Goal: Transaction & Acquisition: Subscribe to service/newsletter

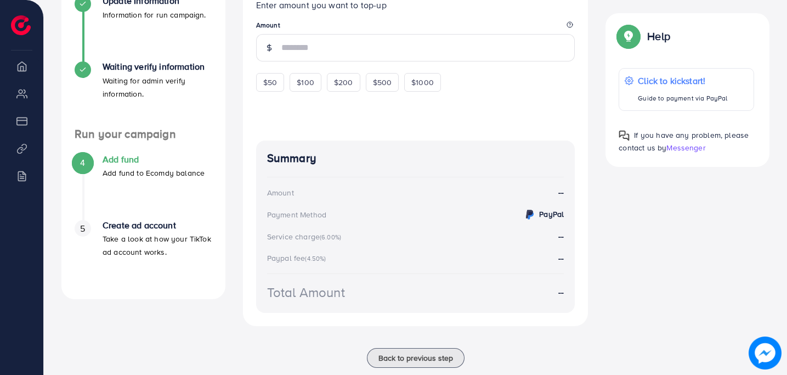
scroll to position [274, 0]
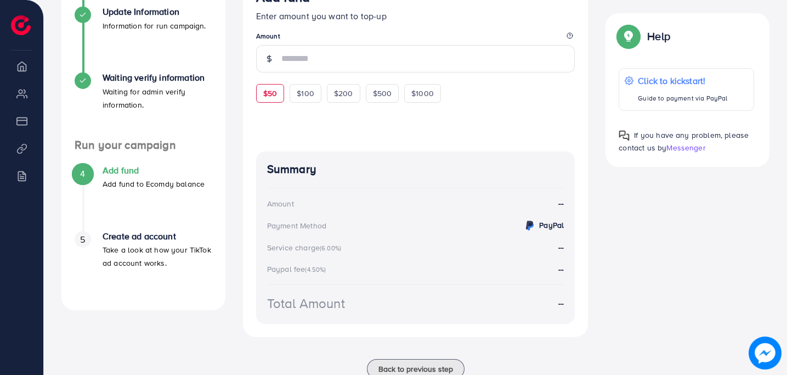
click at [268, 99] on span "$50" at bounding box center [270, 93] width 14 height 11
type input "**"
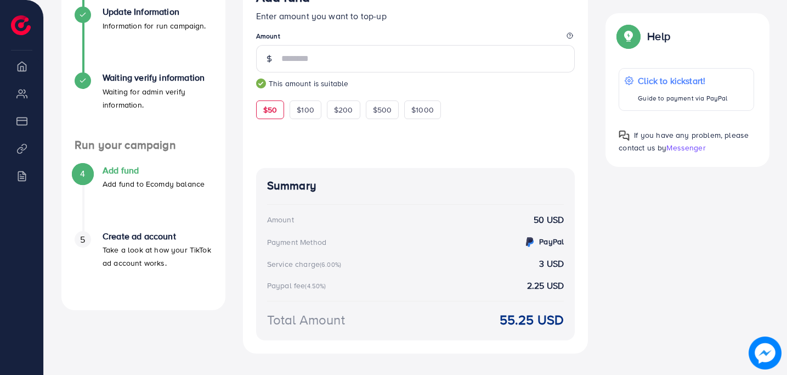
click at [155, 167] on h4 "Add fund" at bounding box center [154, 170] width 102 height 10
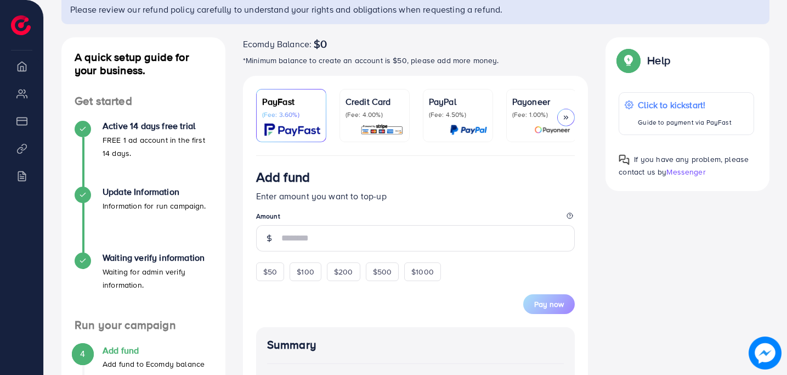
scroll to position [166, 0]
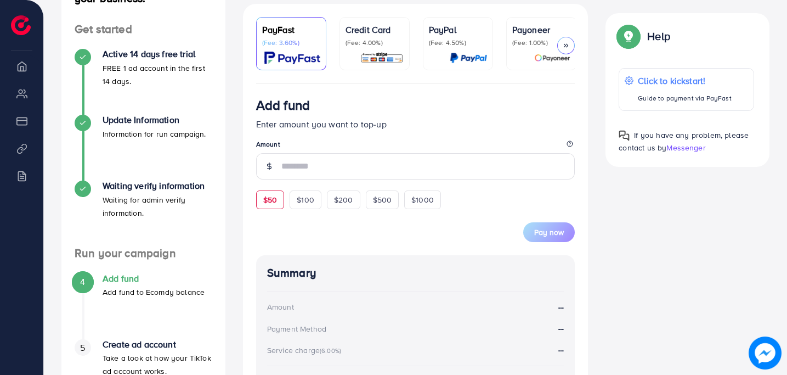
click at [268, 203] on span "$50" at bounding box center [270, 199] width 14 height 11
type input "**"
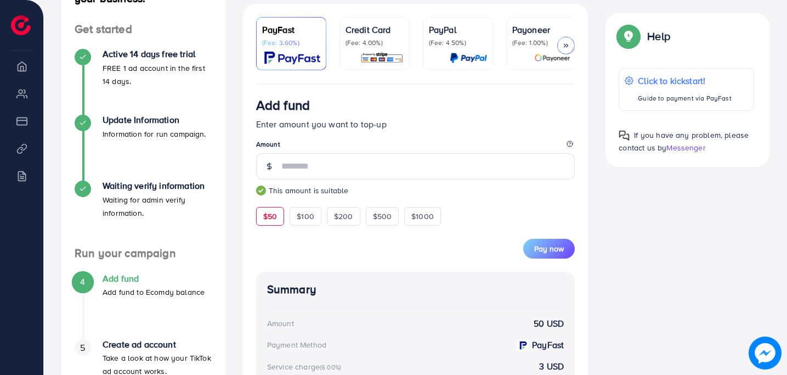
click at [570, 44] on div at bounding box center [567, 46] width 18 height 18
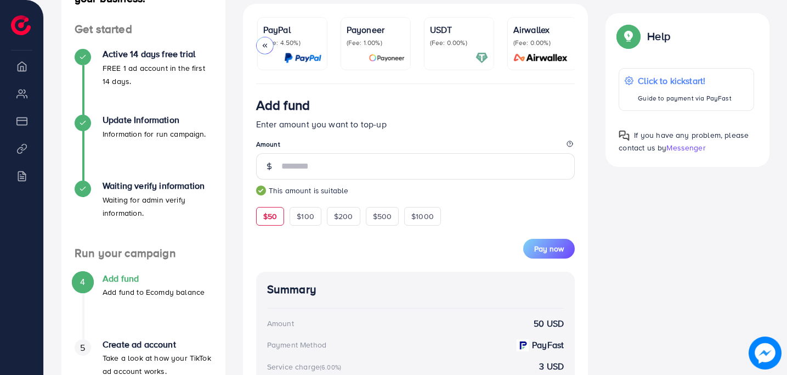
scroll to position [0, 168]
click at [452, 41] on p "(Fee: 0.00%)" at bounding box center [457, 42] width 58 height 9
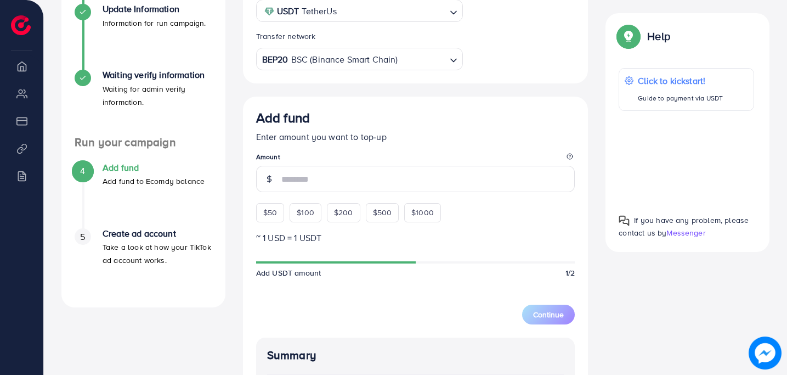
scroll to position [297, 0]
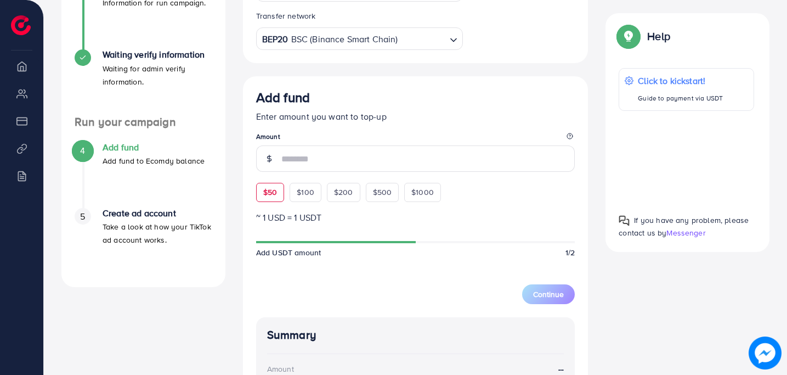
click at [267, 198] on span "$50" at bounding box center [270, 192] width 14 height 11
type input "**"
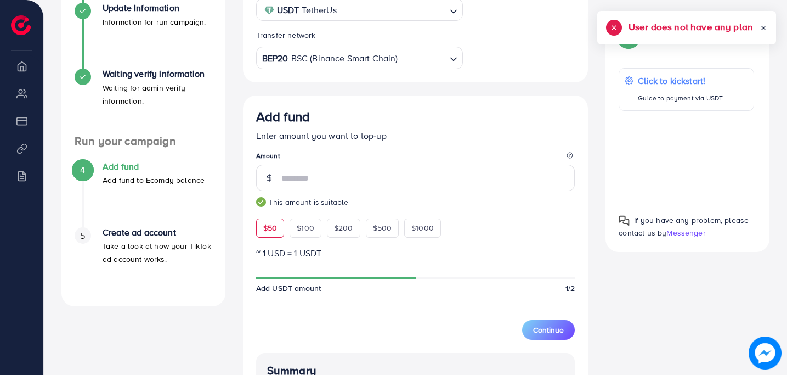
scroll to position [275, 0]
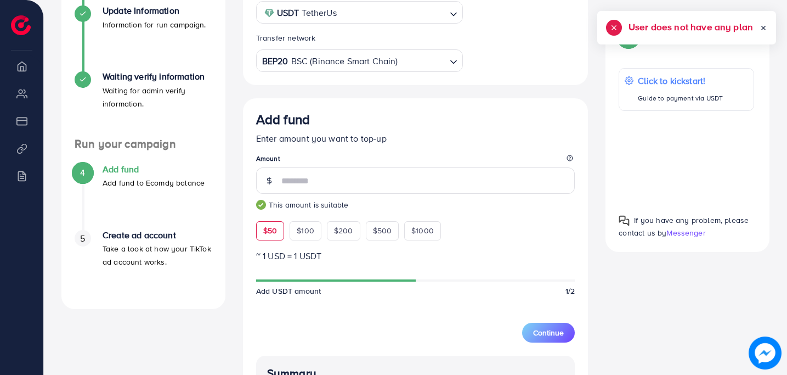
click at [330, 77] on div "Select coin USDT TetherUs Loading... Transfer network BEP20 BSC (Binance Smart …" at bounding box center [416, 30] width 346 height 110
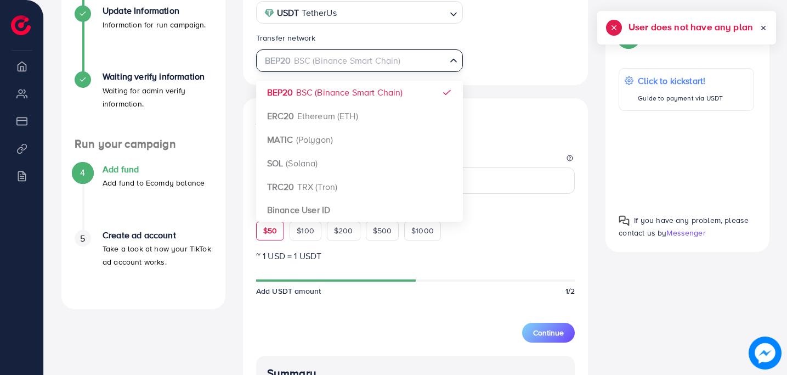
click at [325, 67] on div "BEP20 BSC (Binance Smart Chain)" at bounding box center [353, 59] width 187 height 19
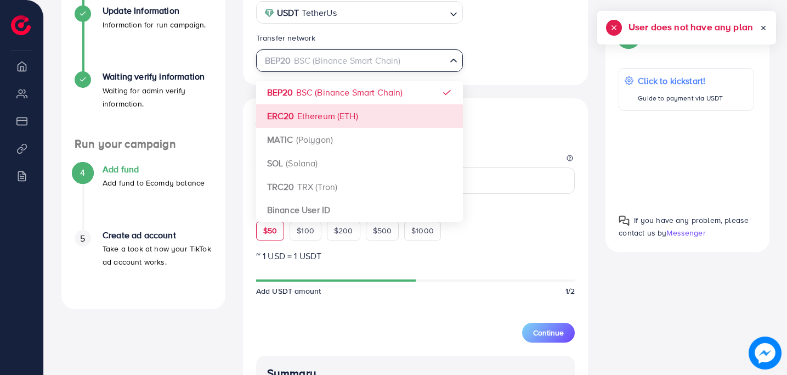
click at [300, 127] on div "Select coin USDT TetherUs Loading... Transfer network BEP20 BSC (Binance Smart …" at bounding box center [416, 281] width 346 height 612
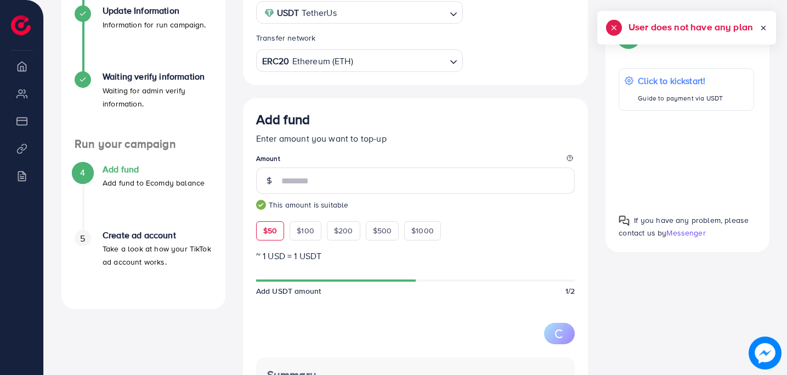
click at [308, 21] on div "USDT TetherUs" at bounding box center [353, 11] width 187 height 19
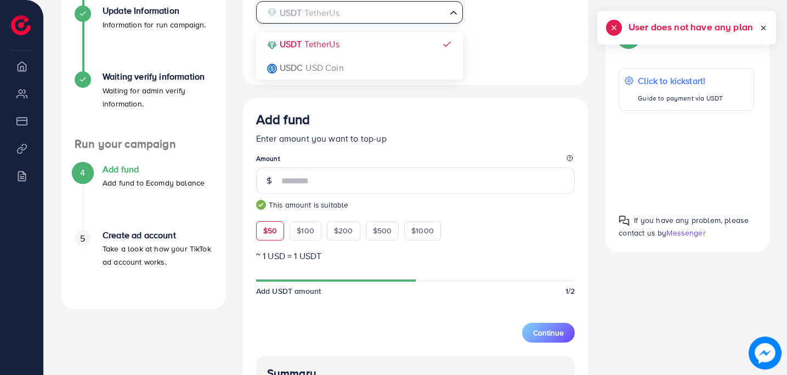
click at [531, 51] on div "Select coin USDT TetherUs Loading... USDT TetherUs USDC USD Coin Transfer netwo…" at bounding box center [415, 28] width 337 height 88
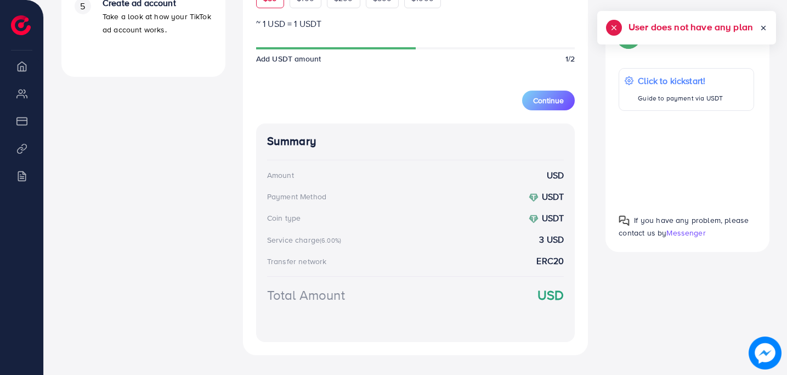
scroll to position [517, 0]
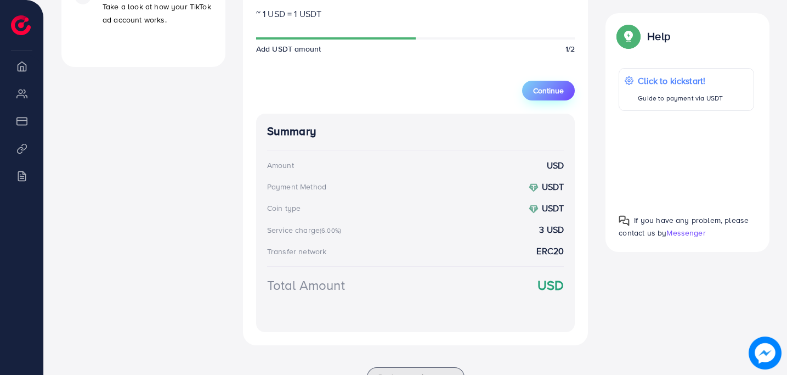
click at [548, 92] on span "Continue" at bounding box center [548, 90] width 31 height 11
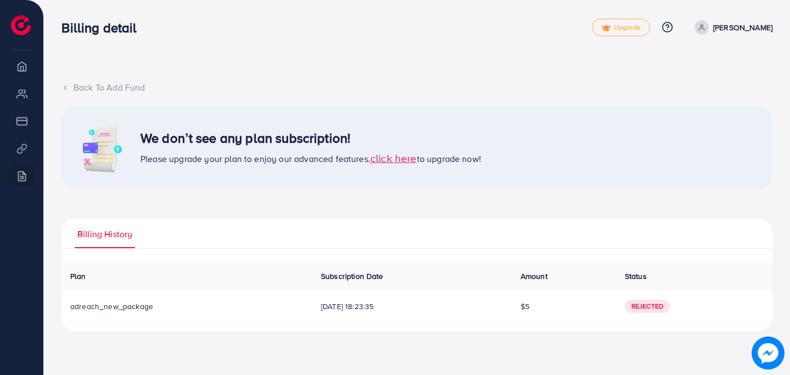
click at [396, 159] on span "click here" at bounding box center [393, 157] width 47 height 15
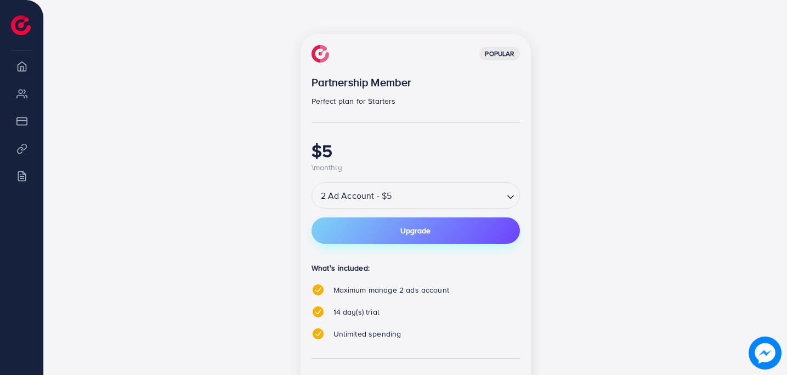
click at [372, 223] on button "Upgrade" at bounding box center [416, 230] width 209 height 26
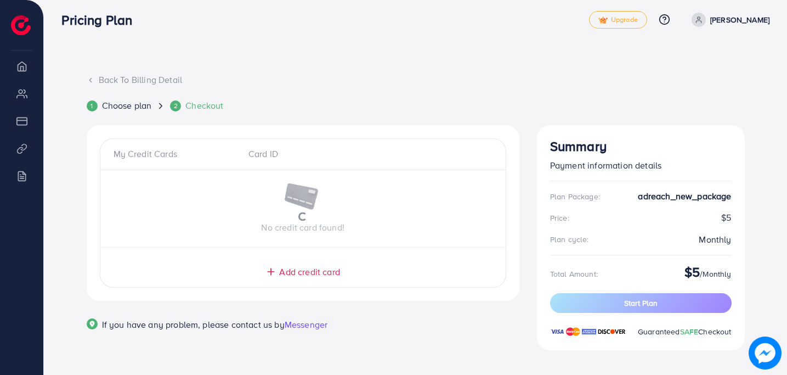
scroll to position [14, 0]
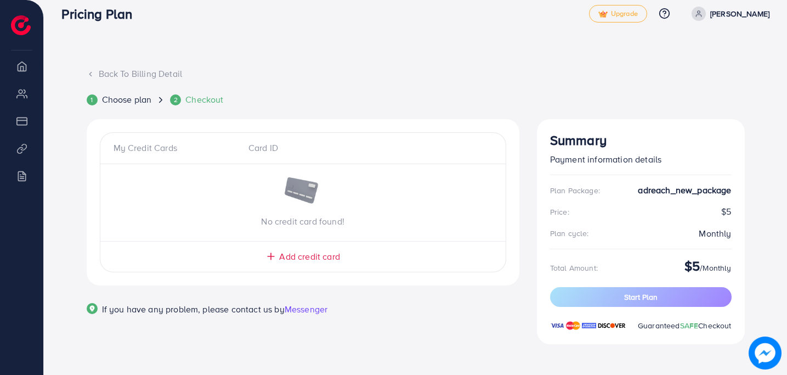
click at [292, 258] on span "Add credit card" at bounding box center [309, 256] width 60 height 13
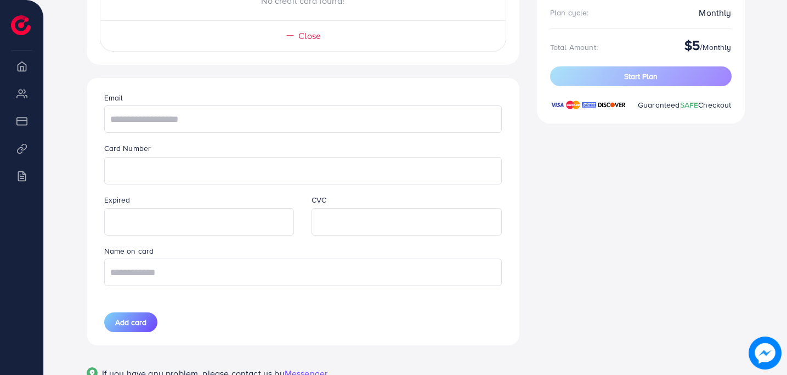
scroll to position [225, 0]
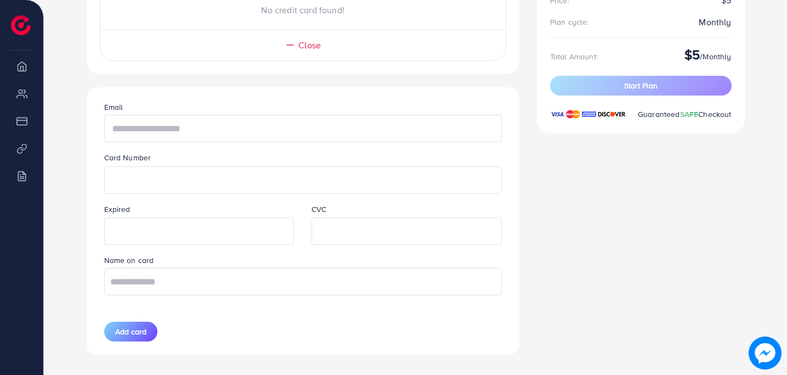
click at [196, 125] on input "text" at bounding box center [303, 128] width 398 height 27
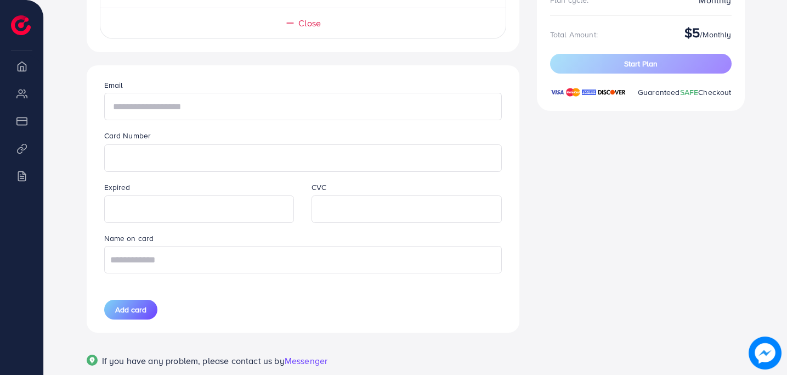
scroll to position [244, 0]
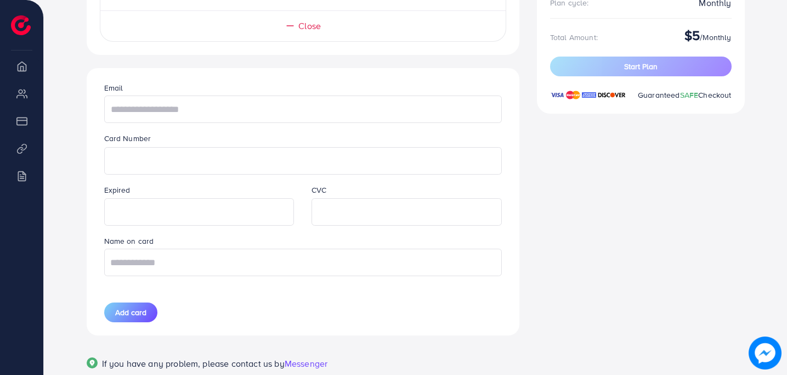
click at [156, 125] on div "Email Card Number Expired CVC Name on card Add card" at bounding box center [302, 201] width 415 height 267
click at [153, 106] on input "text" at bounding box center [303, 108] width 398 height 27
type input "*****"
click at [130, 108] on input "*****" at bounding box center [303, 108] width 398 height 27
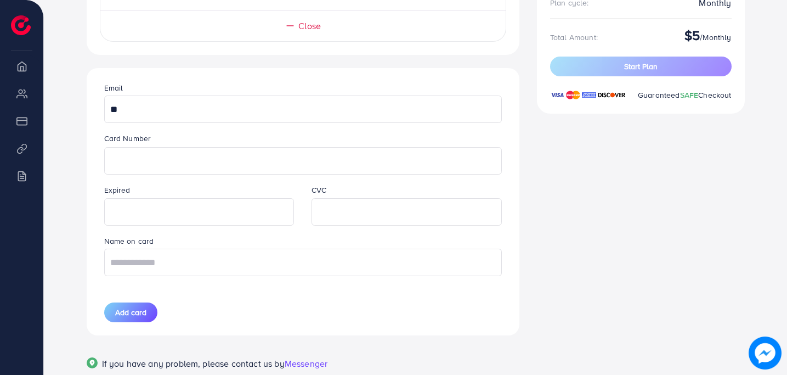
type input "**********"
